Goal: Task Accomplishment & Management: Use online tool/utility

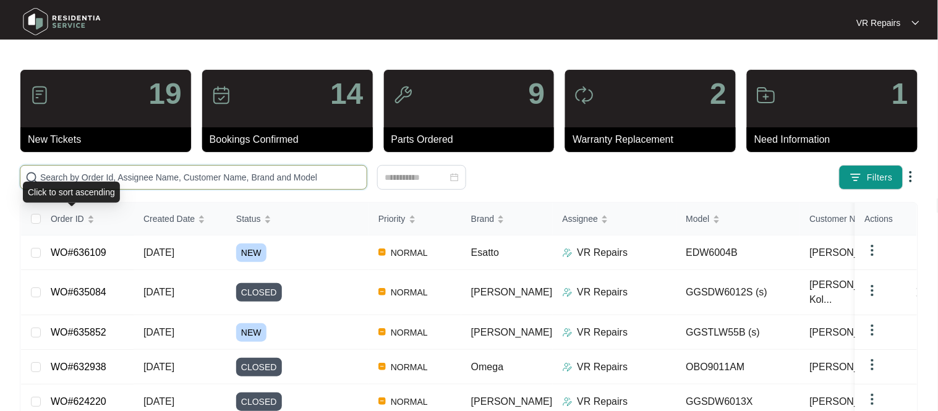
click at [91, 172] on input "text" at bounding box center [200, 178] width 321 height 14
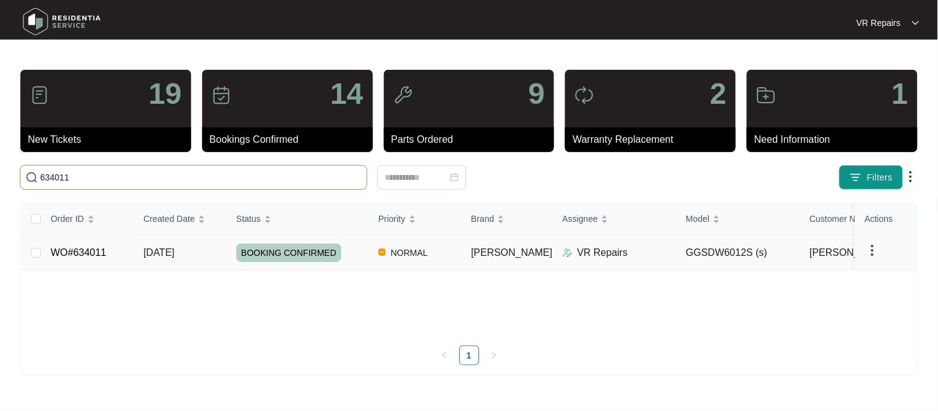
type input "634011"
click at [103, 248] on link "WO#634011" at bounding box center [79, 252] width 56 height 11
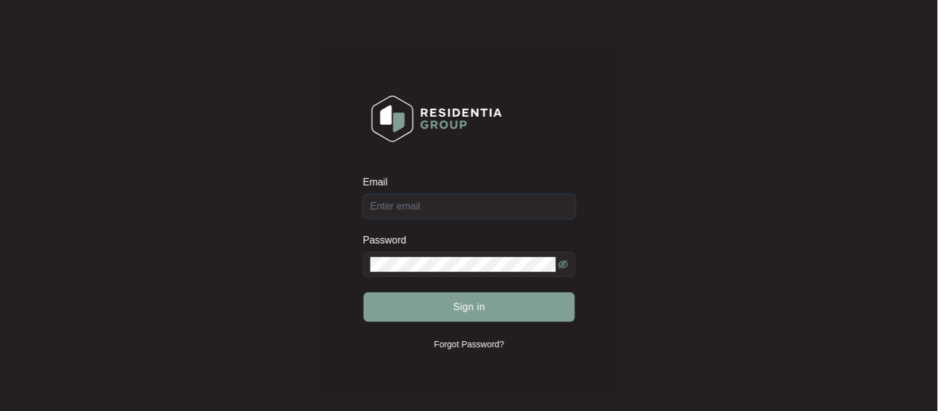
type input "[EMAIL_ADDRESS][DOMAIN_NAME]"
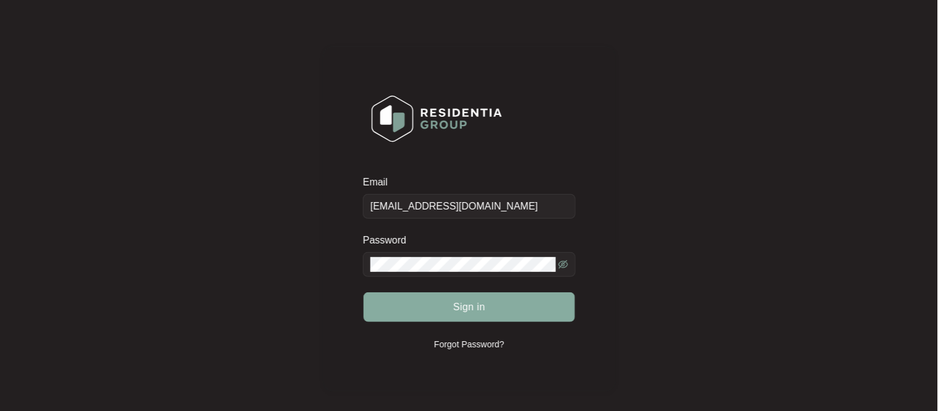
click at [461, 306] on span "Sign in" at bounding box center [469, 307] width 32 height 15
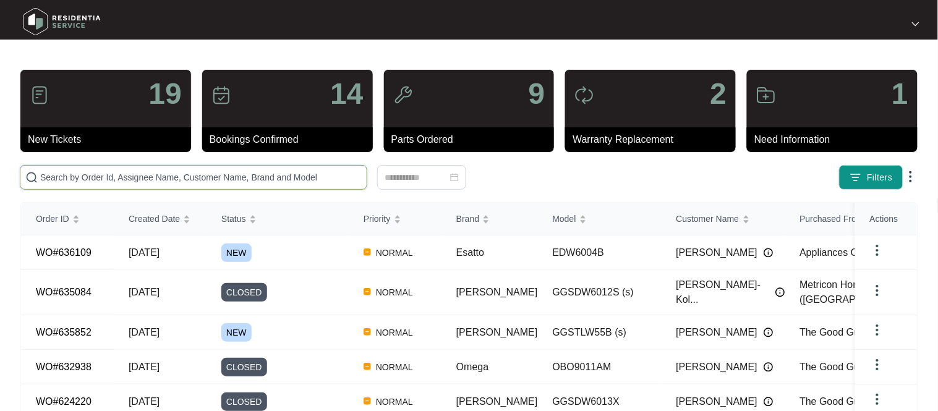
click at [145, 175] on input "text" at bounding box center [200, 178] width 321 height 14
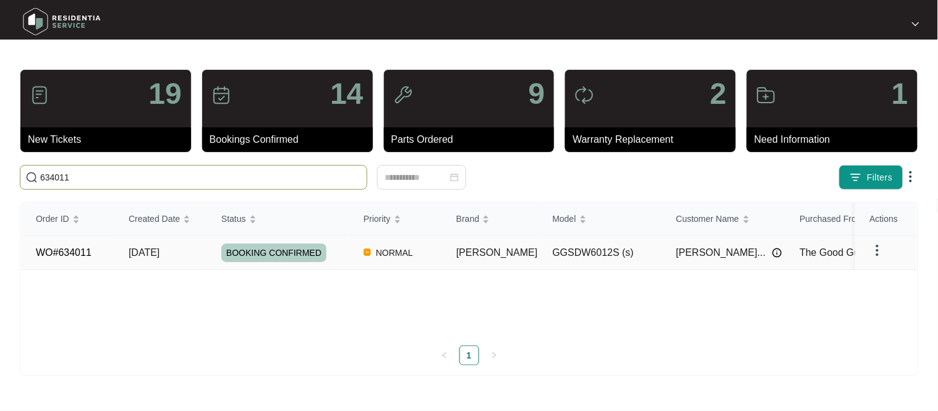
type input "634011"
click at [90, 255] on link "WO#634011" at bounding box center [64, 252] width 56 height 11
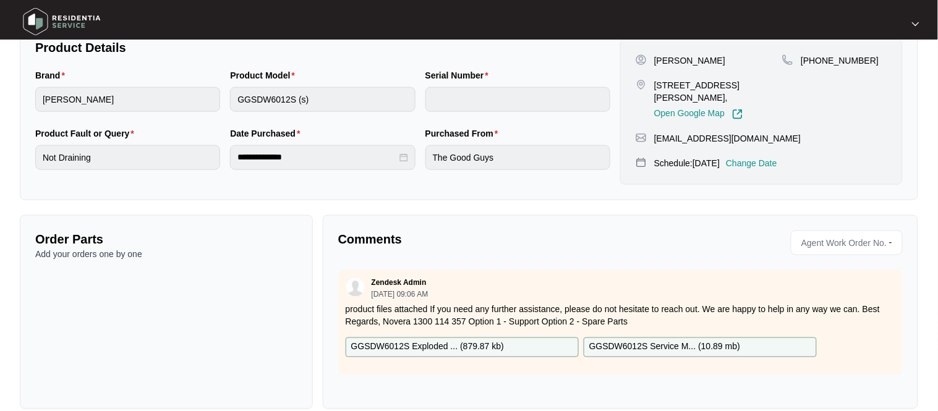
scroll to position [284, 0]
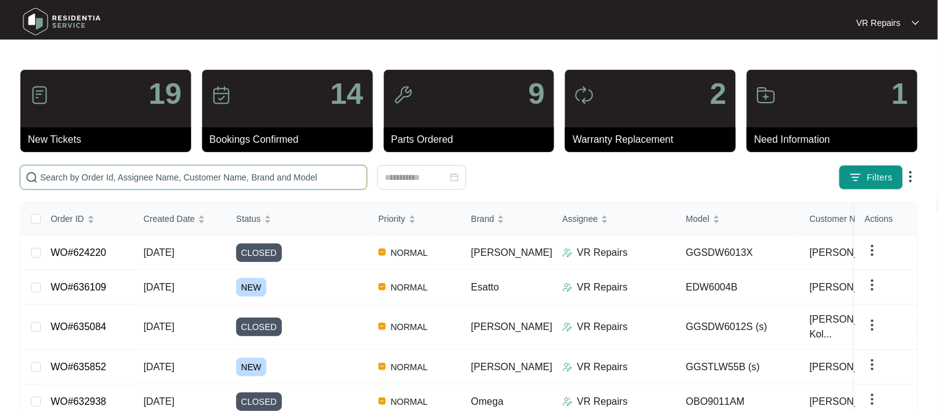
click at [150, 180] on input "text" at bounding box center [200, 178] width 321 height 14
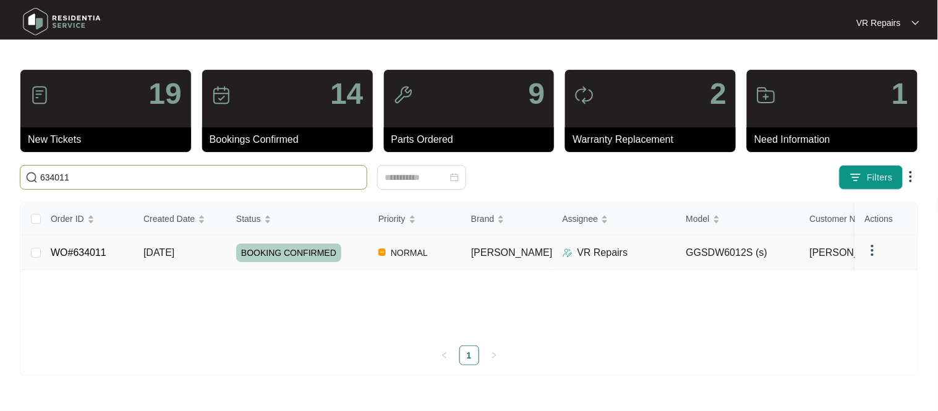
type input "634011"
click at [95, 249] on link "WO#634011" at bounding box center [79, 252] width 56 height 11
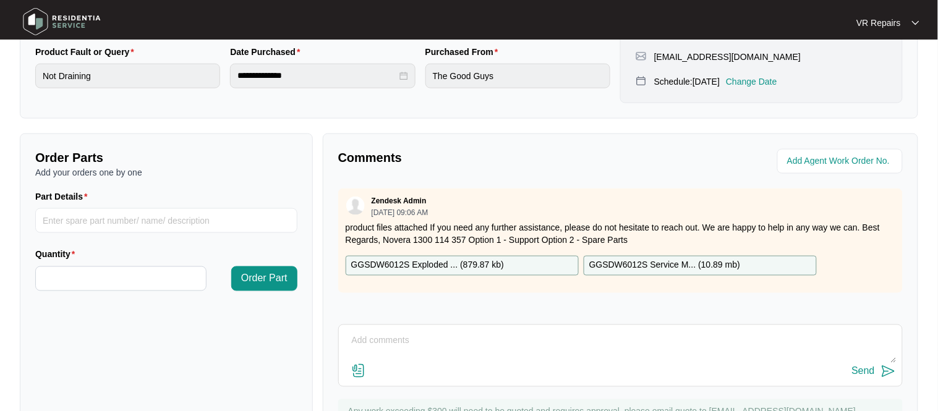
scroll to position [409, 0]
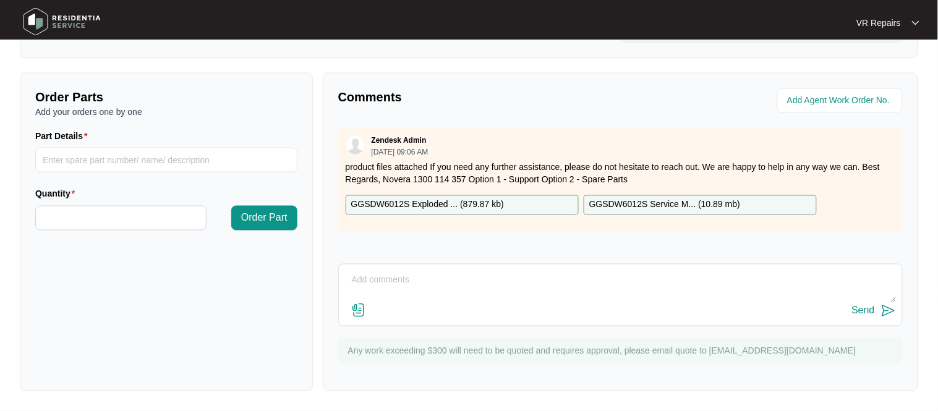
click at [381, 281] on textarea at bounding box center [620, 287] width 551 height 32
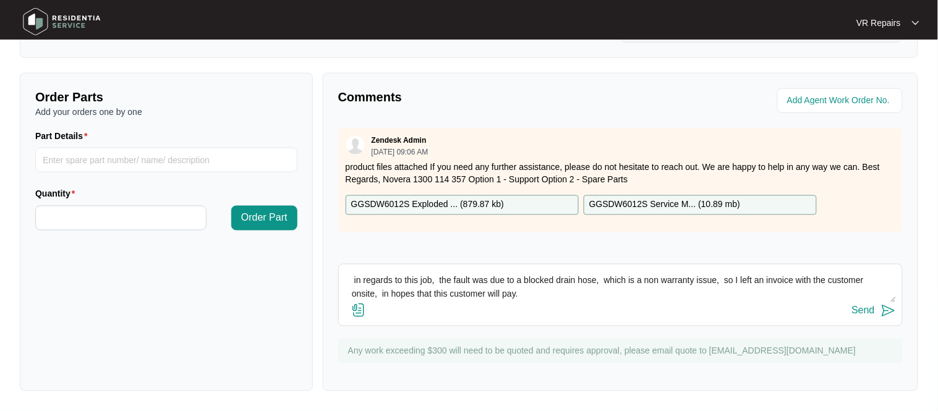
type textarea "Afternoon team in regards to this job, the fault was due to a blocked drain hos…"
click at [862, 313] on div "Send" at bounding box center [863, 310] width 23 height 11
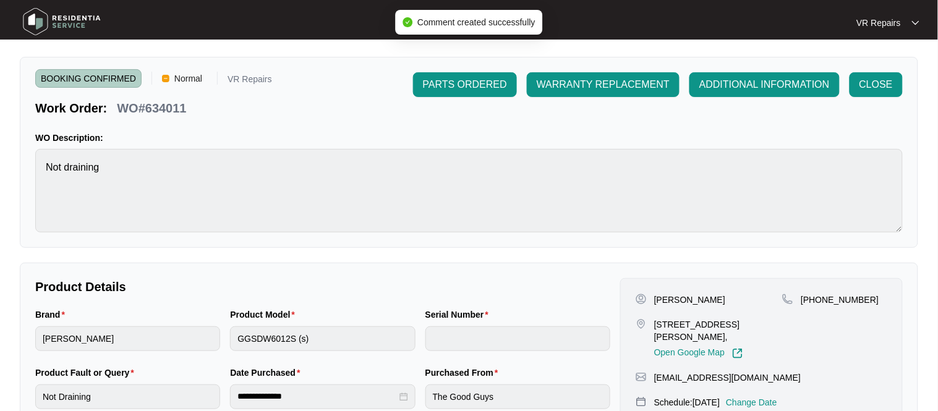
scroll to position [0, 0]
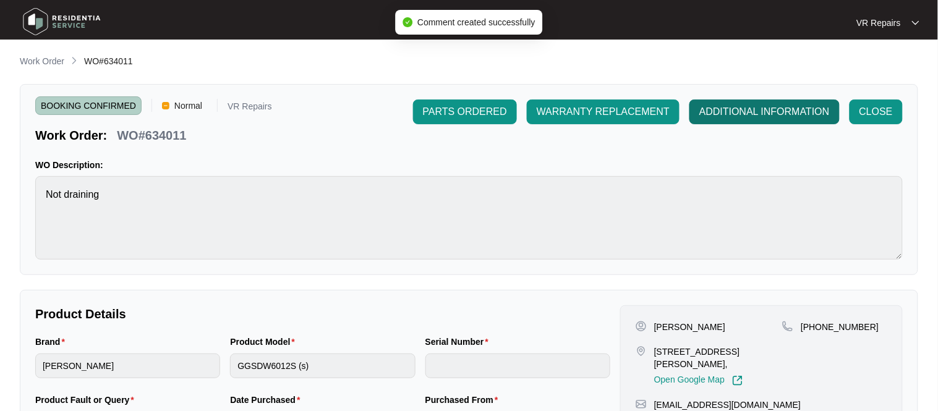
click at [728, 115] on span "ADDITIONAL INFORMATION" at bounding box center [764, 111] width 130 height 15
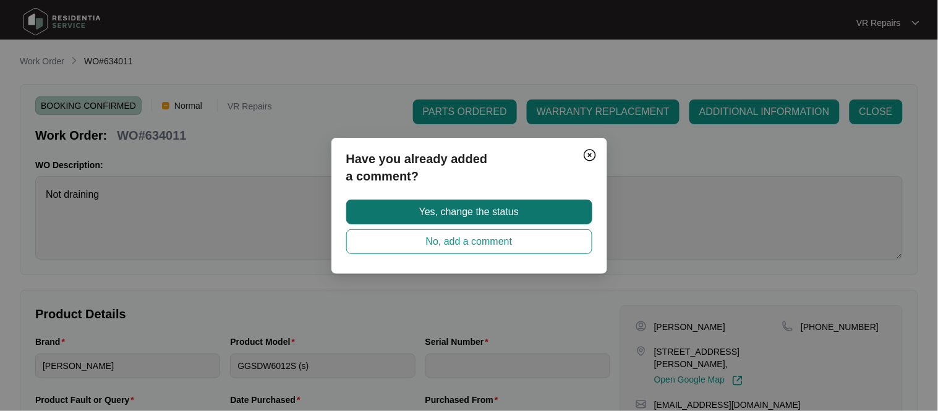
click at [489, 206] on span "Yes, change the status" at bounding box center [469, 212] width 100 height 15
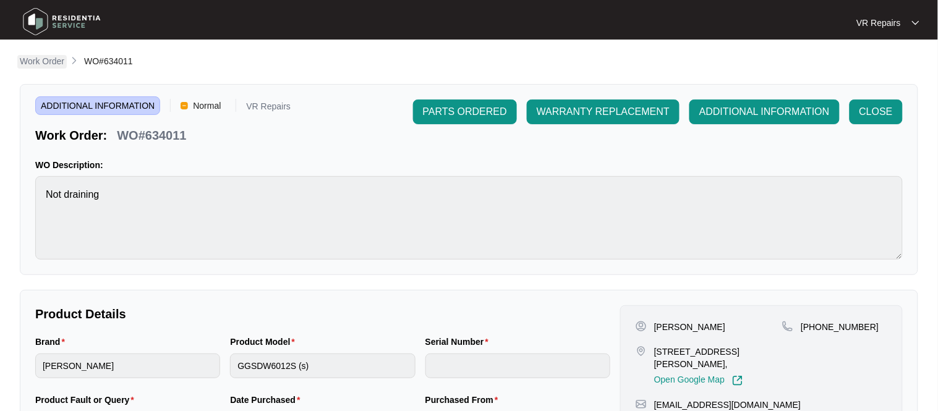
click at [40, 59] on p "Work Order" at bounding box center [42, 61] width 45 height 12
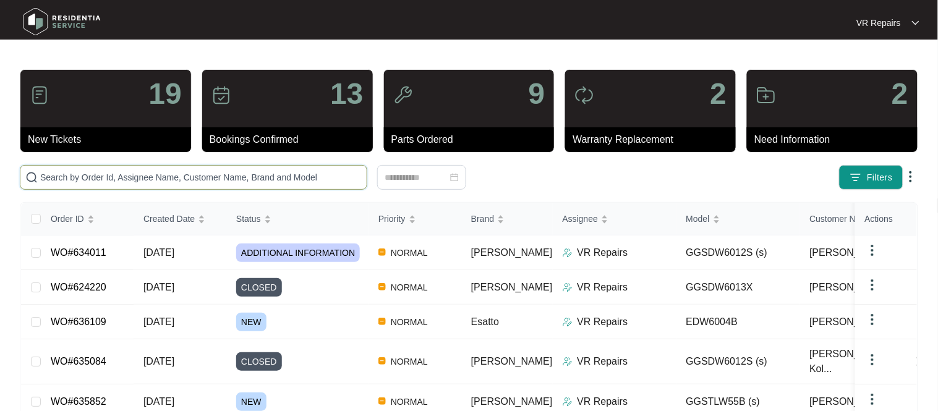
click at [100, 176] on input "text" at bounding box center [200, 178] width 321 height 14
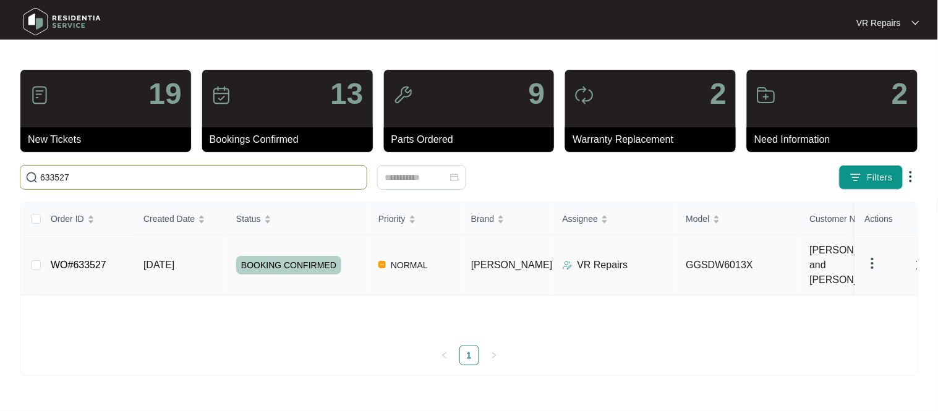
type input "633527"
click at [107, 249] on td "WO#633527" at bounding box center [87, 266] width 93 height 60
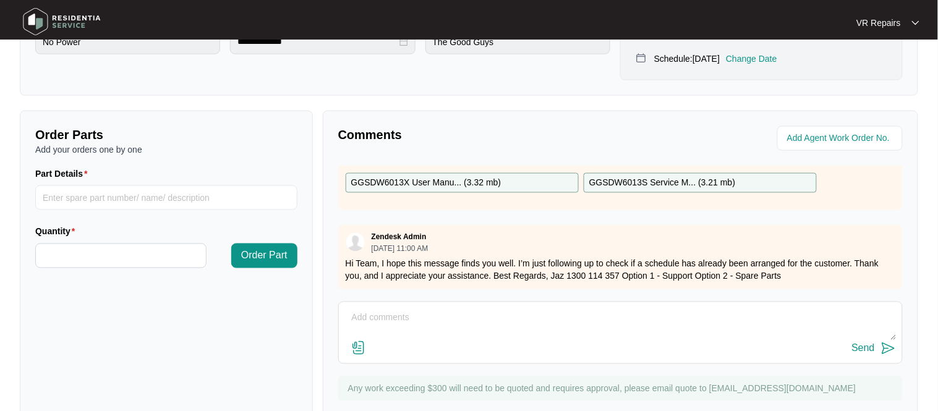
scroll to position [409, 0]
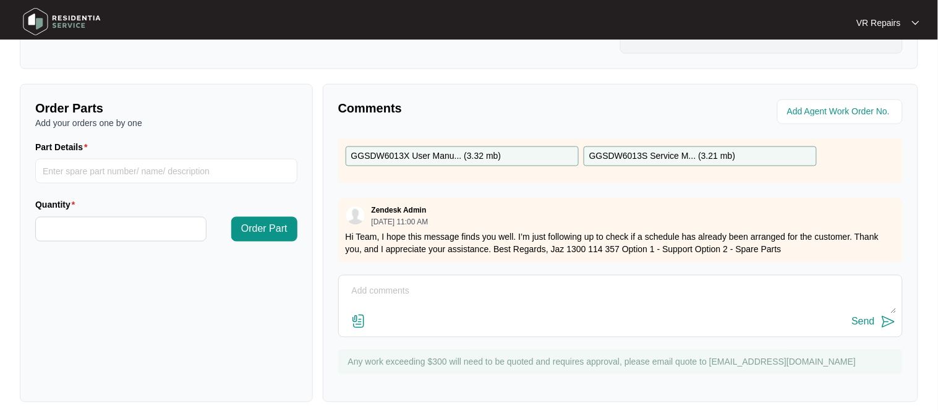
click at [406, 282] on textarea at bounding box center [620, 298] width 551 height 32
paste textarea "Investigated the dishwasher and found that the wire spade terminal to the inlet…"
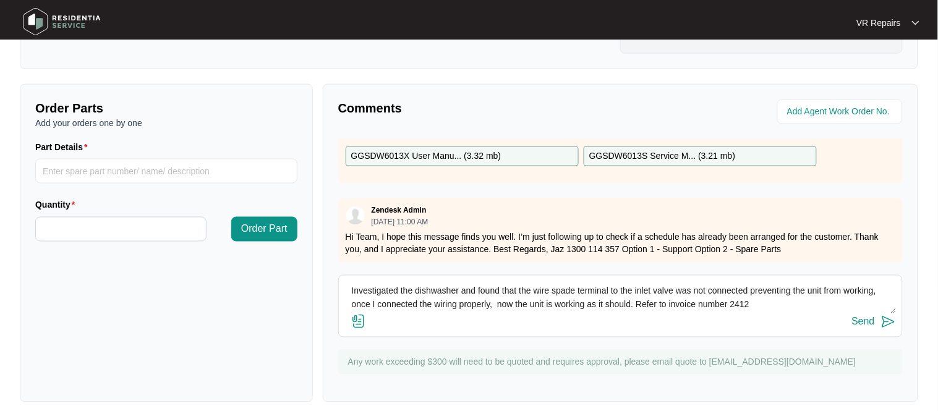
type textarea "Investigated the dishwasher and found that the wire spade terminal to the inlet…"
click at [867, 316] on div "Send" at bounding box center [863, 321] width 23 height 11
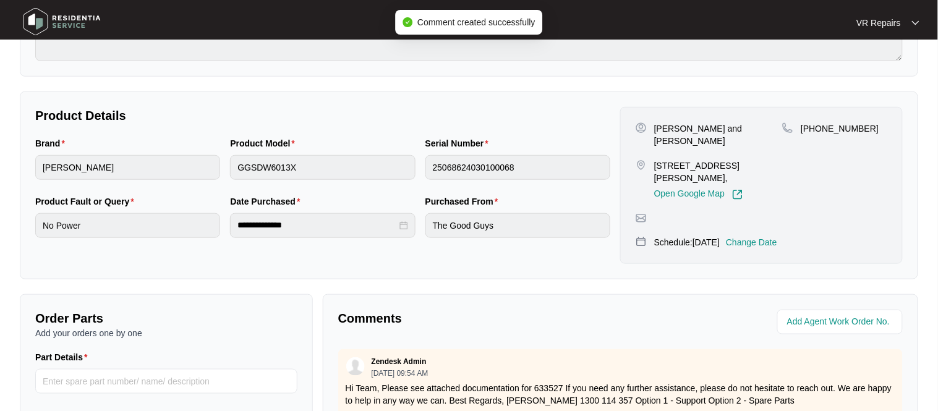
scroll to position [196, 0]
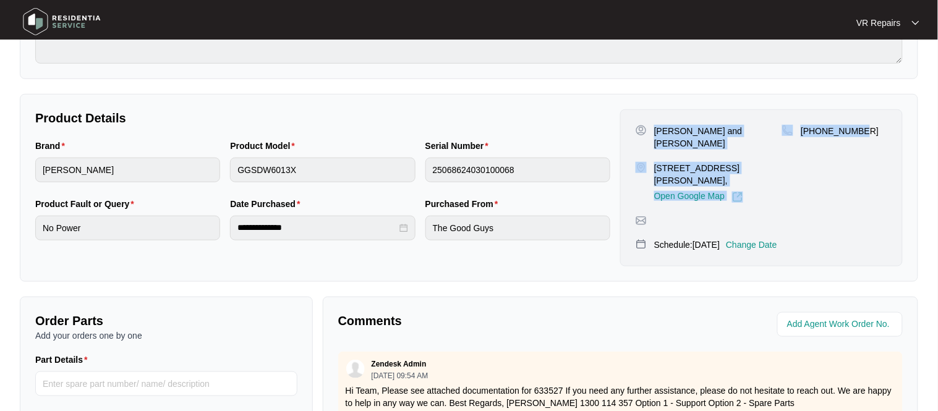
drag, startPoint x: 653, startPoint y: 129, endPoint x: 872, endPoint y: 142, distance: 219.2
click at [872, 142] on div "[PERSON_NAME] and [PERSON_NAME] [STREET_ADDRESS][PERSON_NAME], Open Google Map …" at bounding box center [761, 164] width 252 height 78
copy div "[PERSON_NAME] and [PERSON_NAME] [STREET_ADDRESS][PERSON_NAME], Open Google Map …"
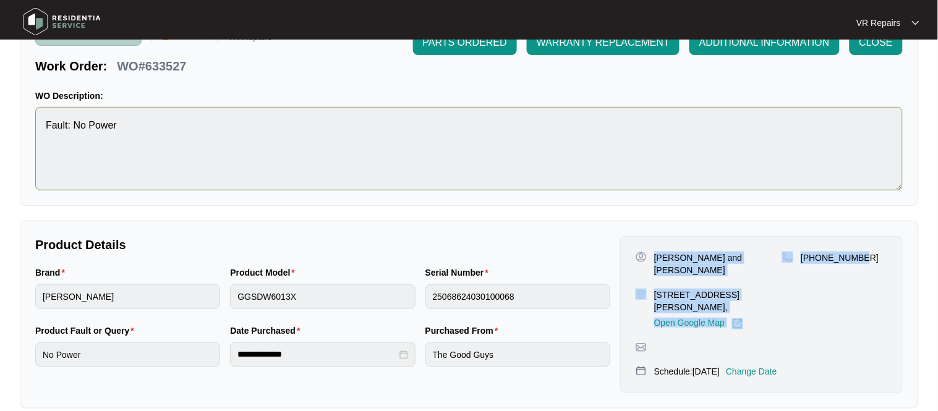
scroll to position [6, 0]
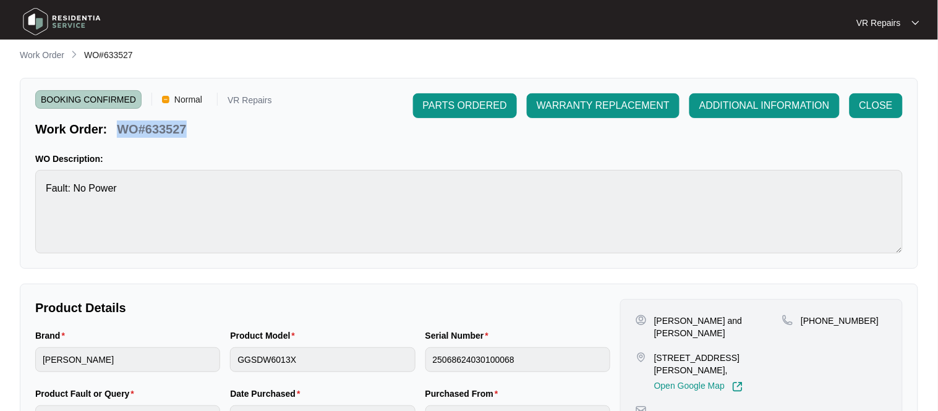
drag, startPoint x: 187, startPoint y: 130, endPoint x: 121, endPoint y: 125, distance: 66.3
click at [120, 125] on div "WO#633527" at bounding box center [151, 127] width 79 height 22
copy p "WO#633527"
click at [860, 103] on span "CLOSE" at bounding box center [875, 105] width 33 height 15
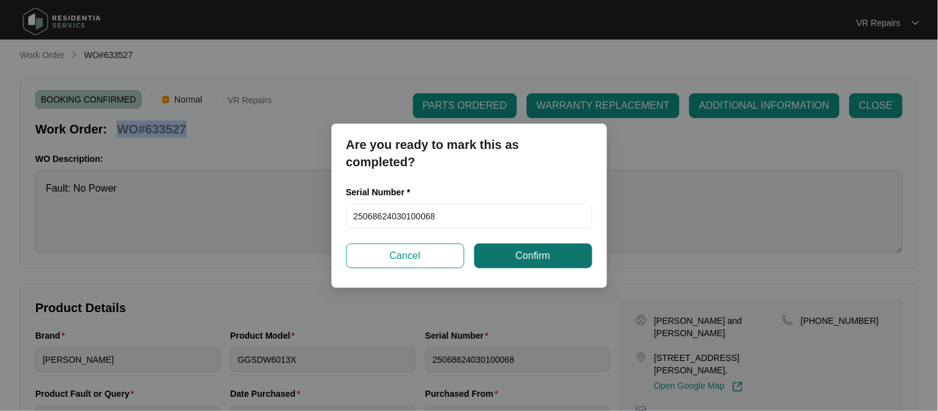
click at [531, 252] on span "Confirm" at bounding box center [533, 255] width 35 height 15
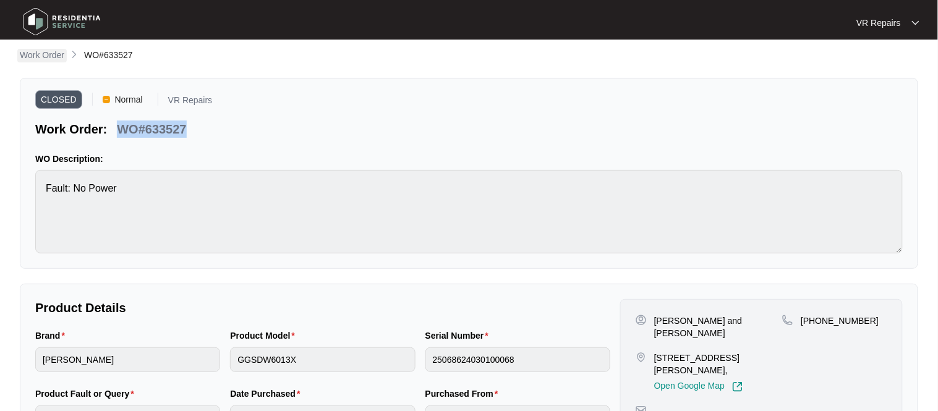
click at [54, 52] on p "Work Order" at bounding box center [42, 55] width 45 height 12
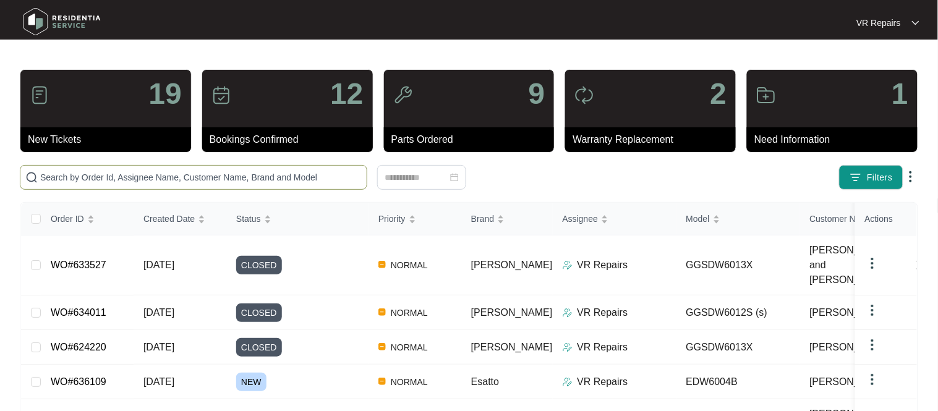
click at [130, 177] on input "text" at bounding box center [200, 178] width 321 height 14
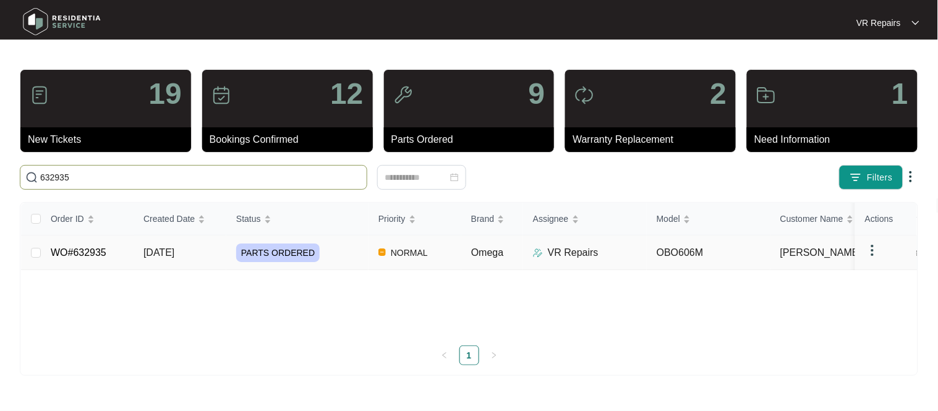
type input "632935"
click at [91, 252] on link "WO#632935" at bounding box center [79, 252] width 56 height 11
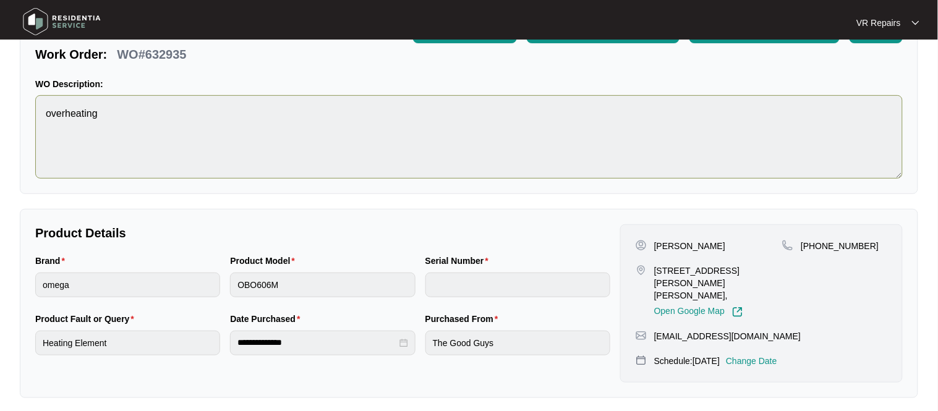
scroll to position [100, 0]
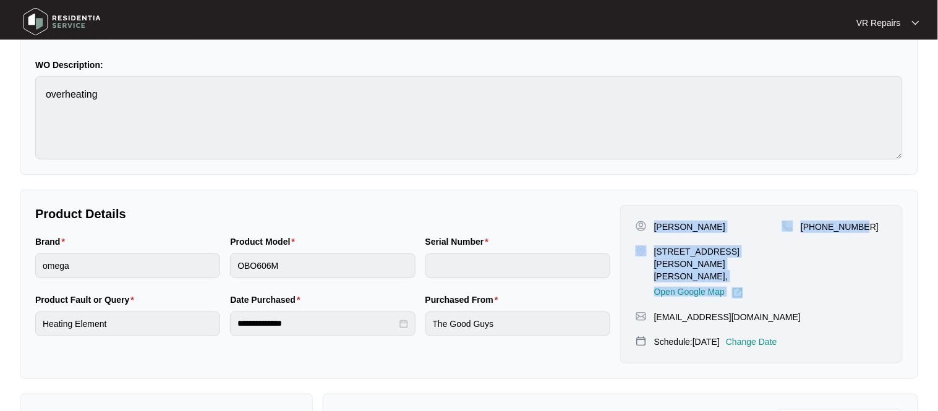
drag, startPoint x: 653, startPoint y: 226, endPoint x: 878, endPoint y: 231, distance: 225.1
click at [878, 231] on div "[PERSON_NAME] [STREET_ADDRESS][PERSON_NAME][PERSON_NAME], Open Google Map [PHON…" at bounding box center [761, 260] width 252 height 78
copy div "[PERSON_NAME] [STREET_ADDRESS][PERSON_NAME][PERSON_NAME], Open Google Map [PHON…"
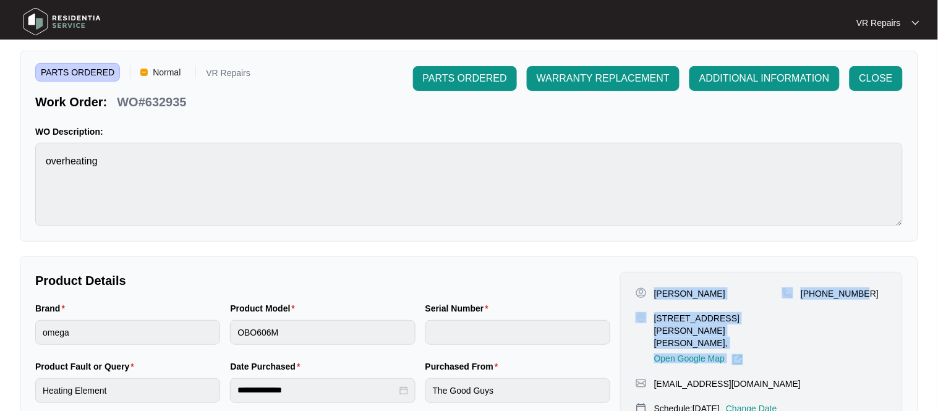
scroll to position [412, 0]
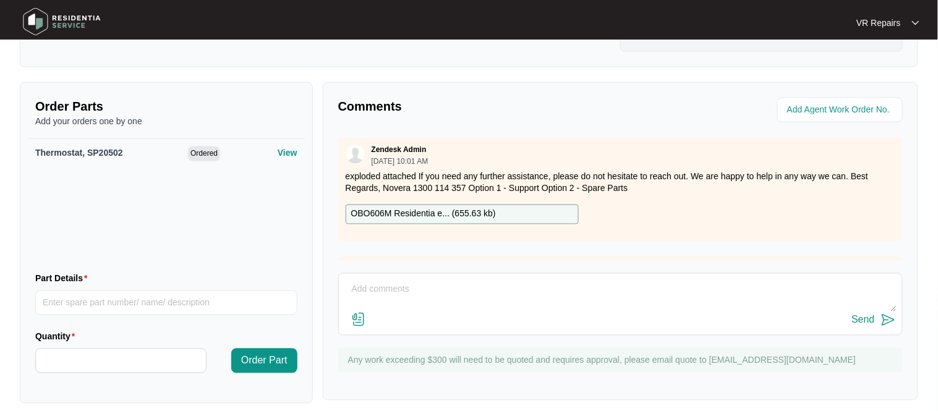
click at [395, 280] on textarea at bounding box center [620, 296] width 551 height 32
type textarea "Replaced faulty thermostat, referred to invoice number 2413"
click at [874, 315] on div "Send" at bounding box center [863, 320] width 23 height 11
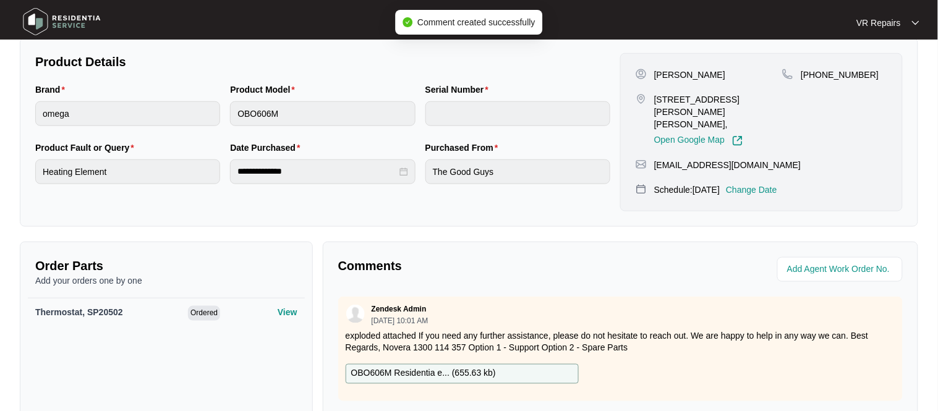
scroll to position [0, 0]
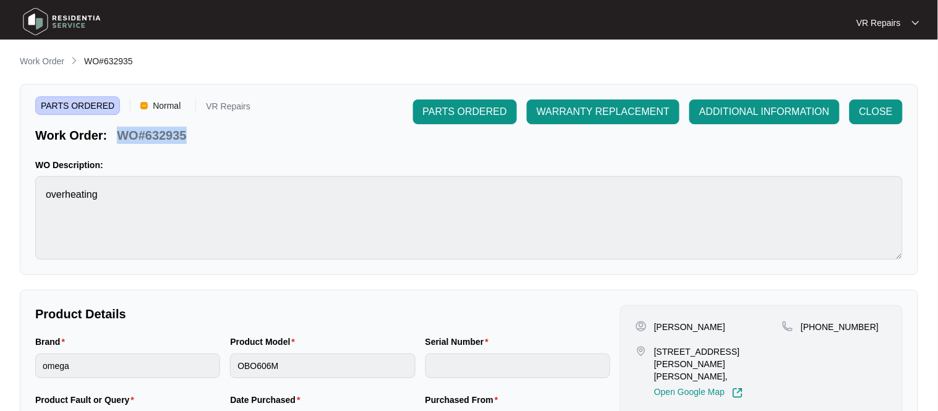
drag, startPoint x: 187, startPoint y: 135, endPoint x: 134, endPoint y: 135, distance: 53.2
click at [121, 142] on div "WO#632935" at bounding box center [151, 133] width 79 height 22
copy p "WO#632935"
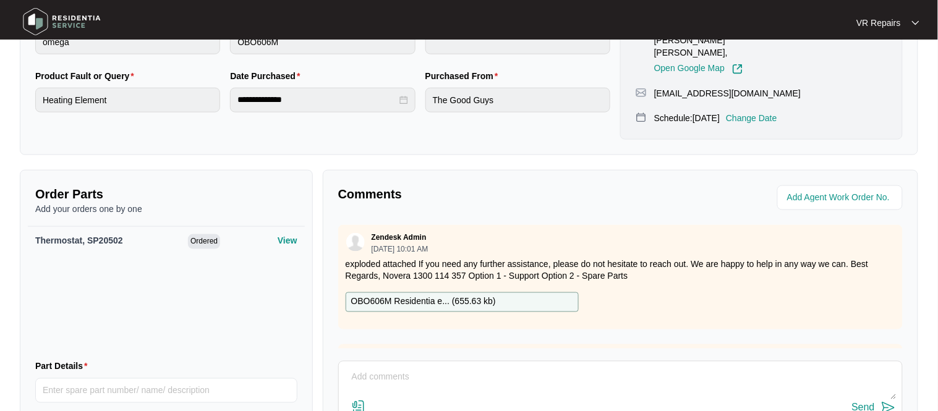
click at [648, 301] on div "Zendesk Admin [DATE] 10:01 AM exploded attached If you need any further assista…" at bounding box center [620, 277] width 564 height 104
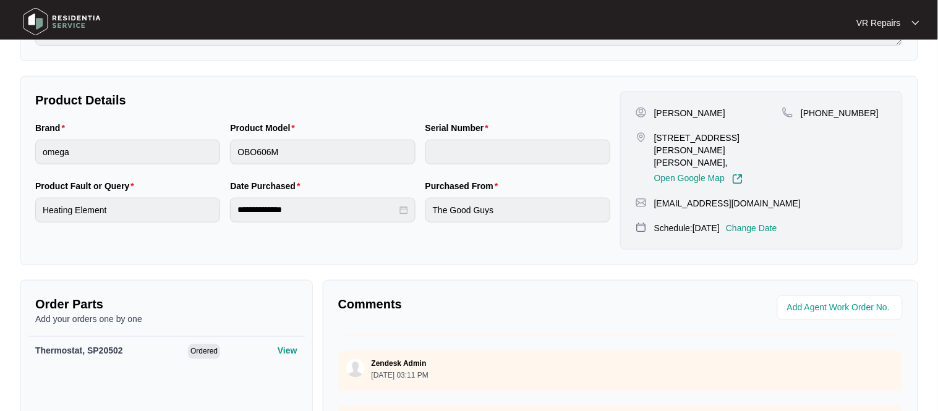
scroll to position [324, 0]
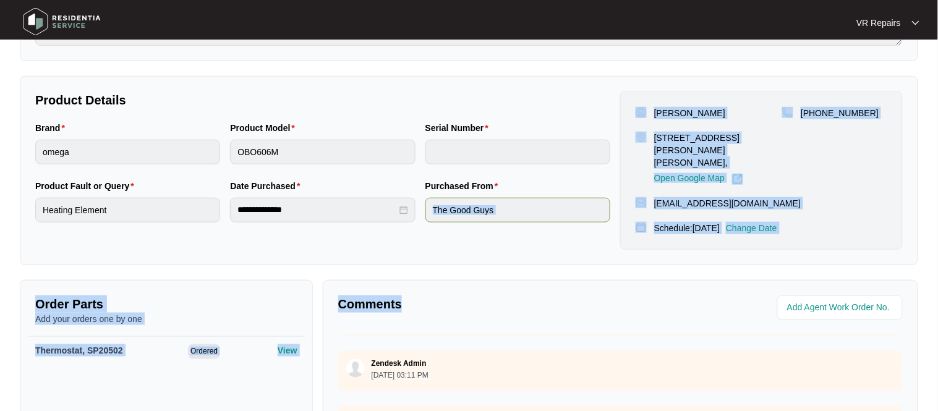
click at [602, 198] on div "**********" at bounding box center [469, 221] width 898 height 761
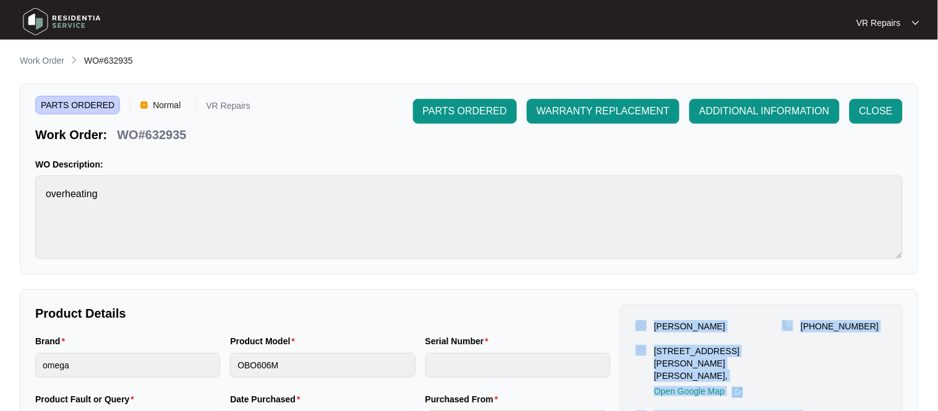
scroll to position [0, 0]
click at [875, 111] on span "CLOSE" at bounding box center [875, 111] width 33 height 15
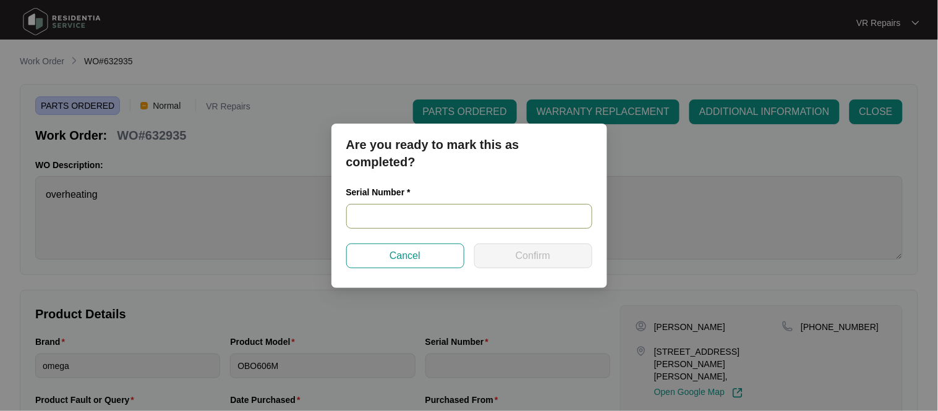
click at [447, 211] on input "text" at bounding box center [469, 216] width 246 height 25
paste input "968081825030323"
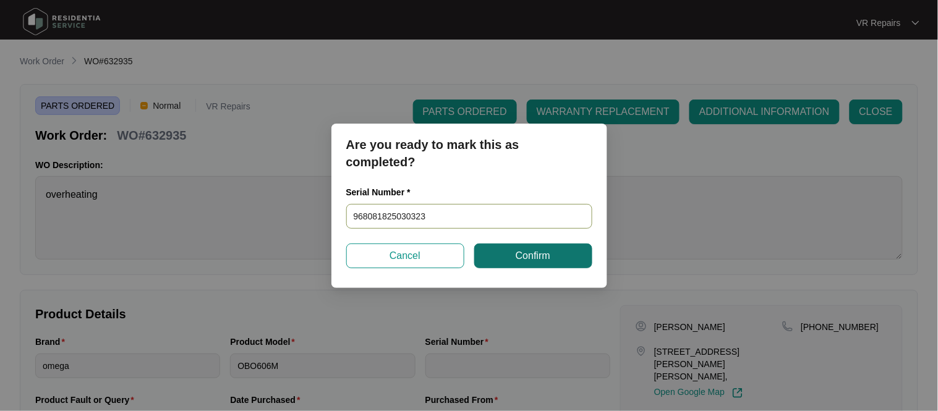
type input "968081825030323"
click at [555, 260] on button "Confirm" at bounding box center [533, 256] width 118 height 25
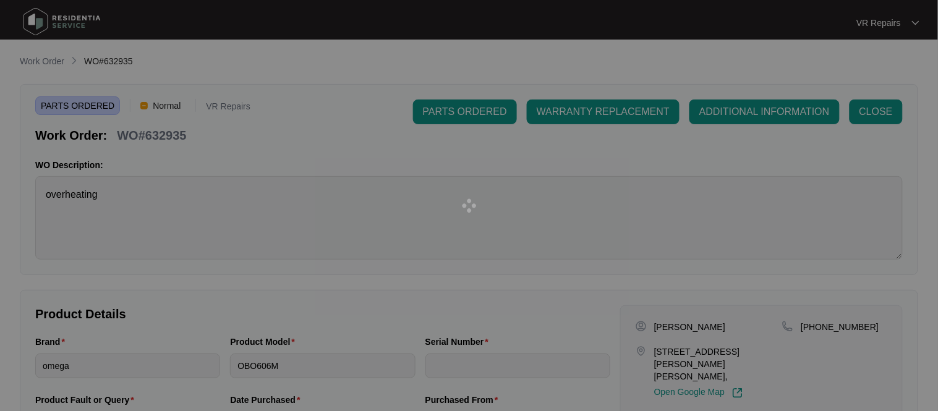
type input "968081825030323"
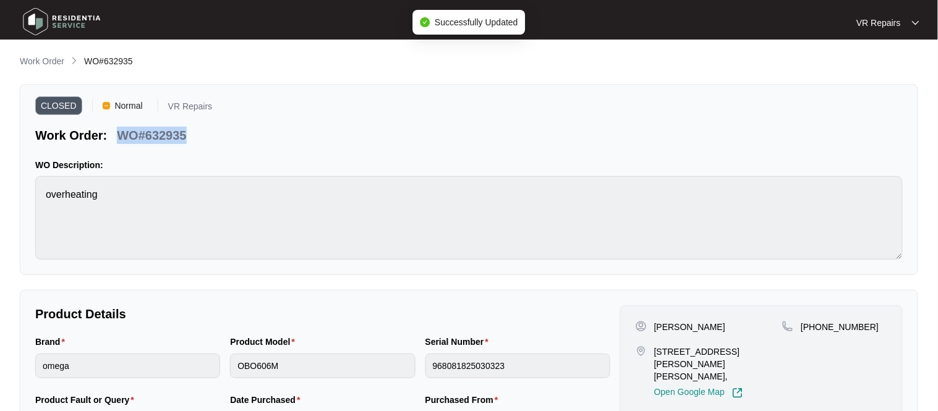
drag, startPoint x: 186, startPoint y: 136, endPoint x: 122, endPoint y: 136, distance: 63.7
click at [122, 136] on p "WO#632935" at bounding box center [151, 135] width 69 height 17
copy p "WO#632935"
click at [51, 61] on p "Work Order" at bounding box center [42, 61] width 45 height 12
